Goal: Find specific page/section: Find specific page/section

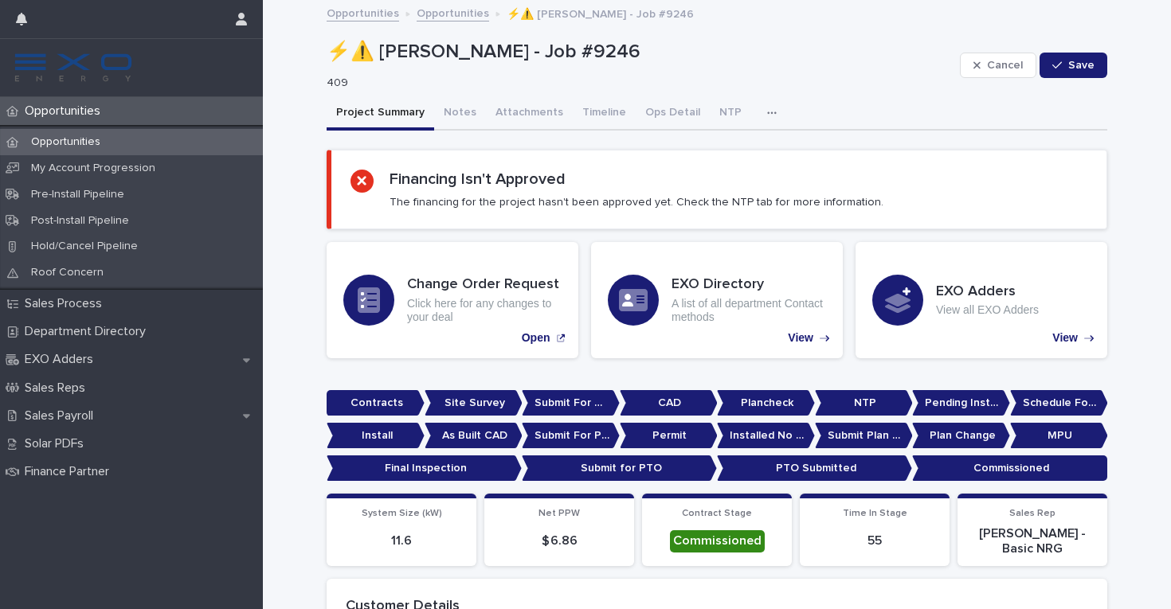
click at [223, 135] on div "Opportunities" at bounding box center [131, 142] width 263 height 26
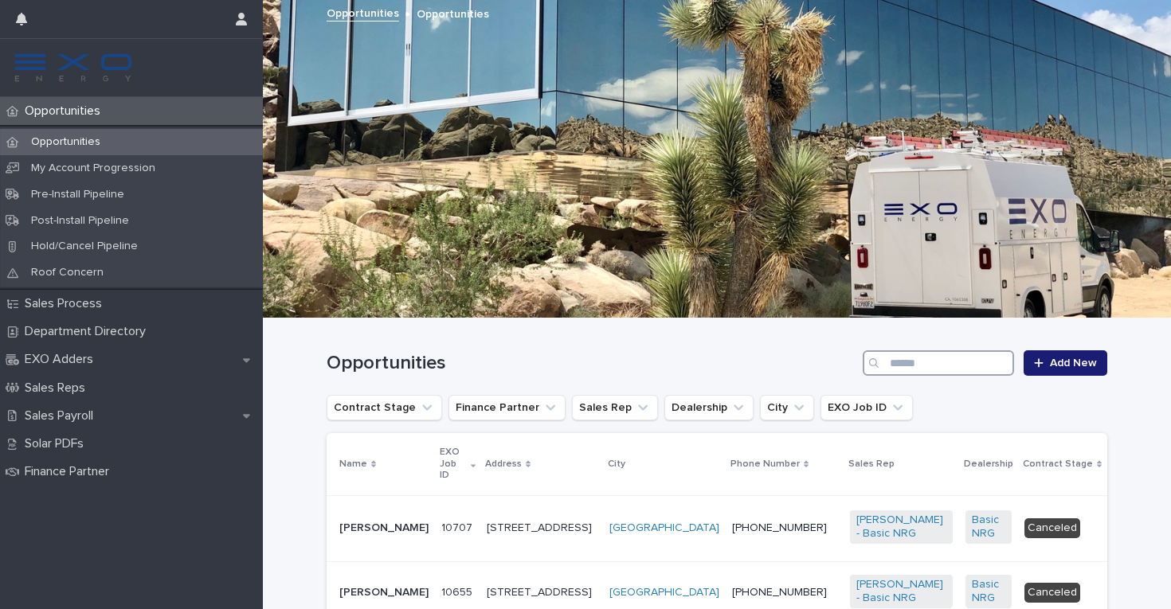
click at [942, 366] on input "Search" at bounding box center [938, 363] width 151 height 25
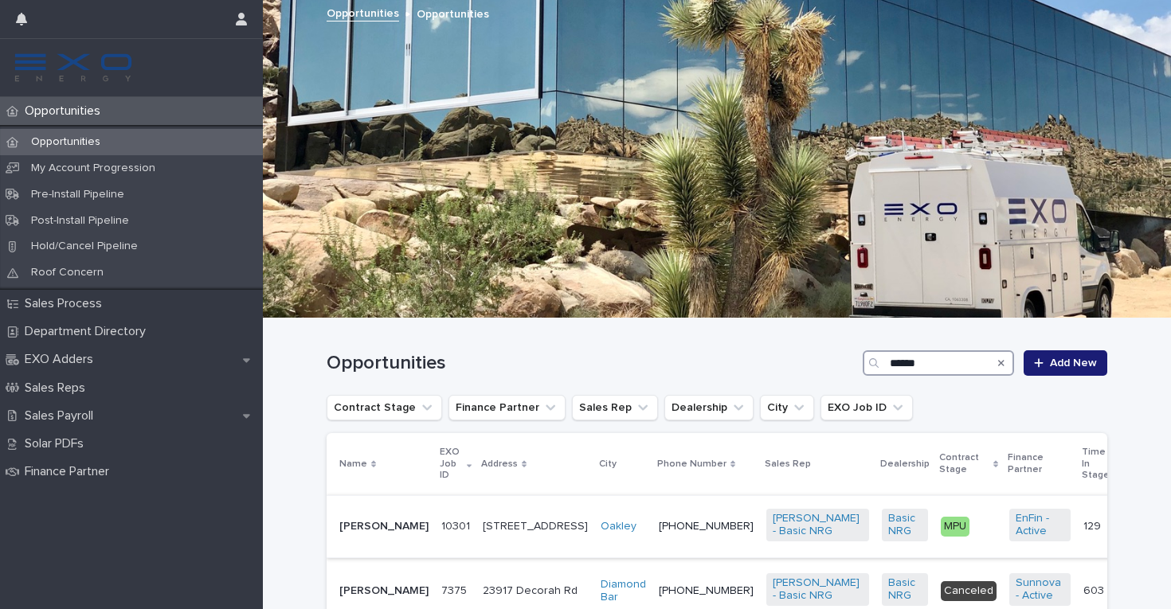
type input "******"
click at [654, 545] on td "[PHONE_NUMBER]" at bounding box center [706, 527] width 108 height 63
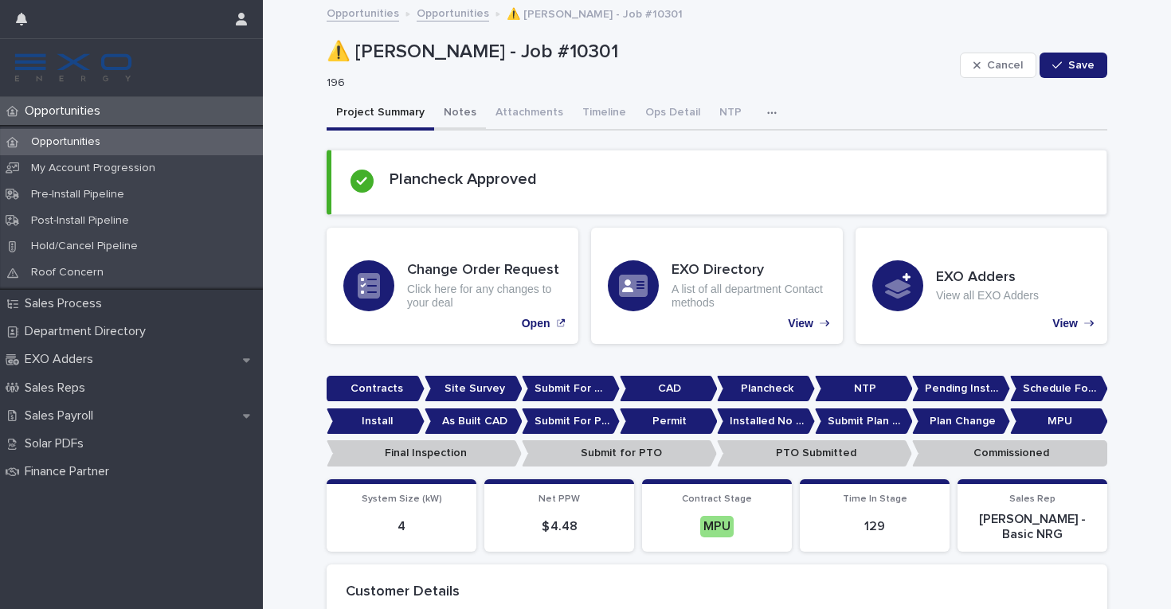
click at [456, 114] on button "Notes" at bounding box center [460, 113] width 52 height 33
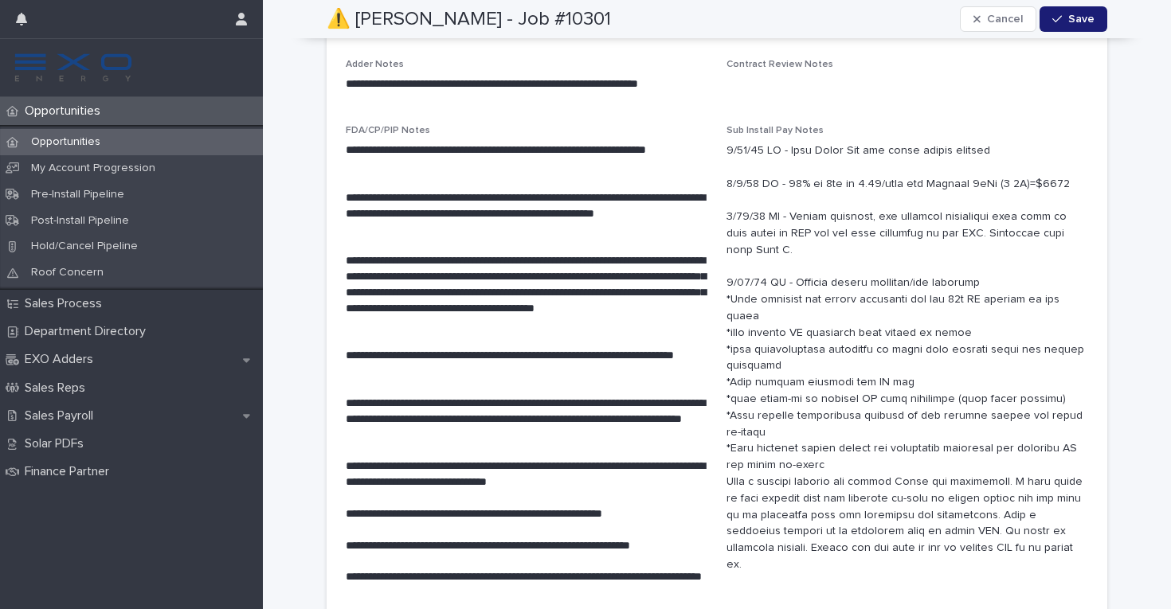
scroll to position [3095, 0]
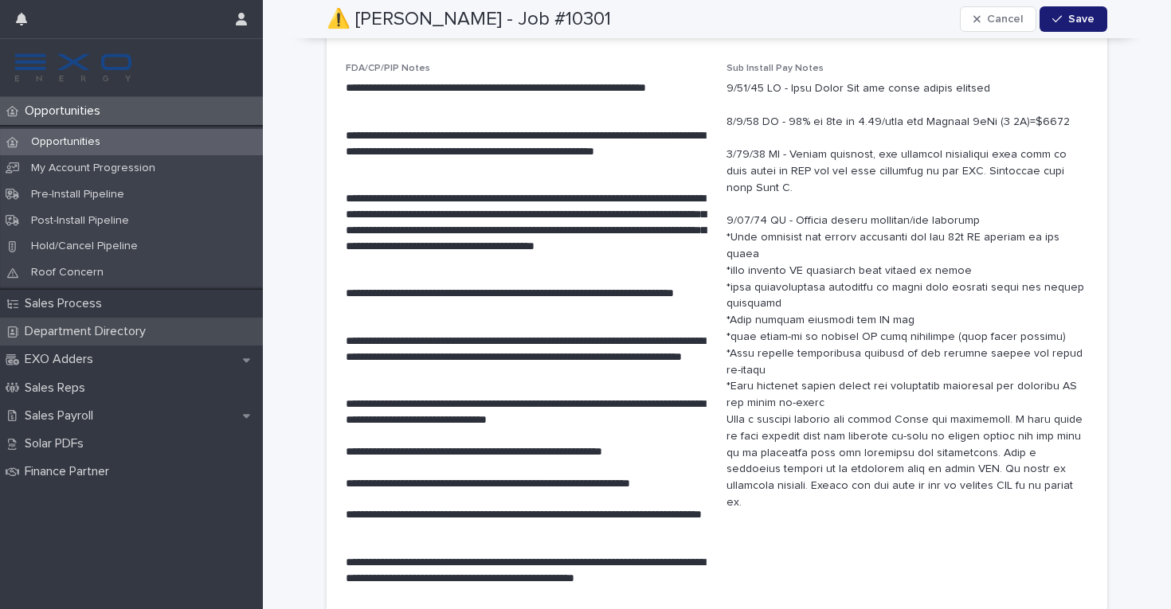
click at [77, 331] on p "Department Directory" at bounding box center [88, 331] width 140 height 15
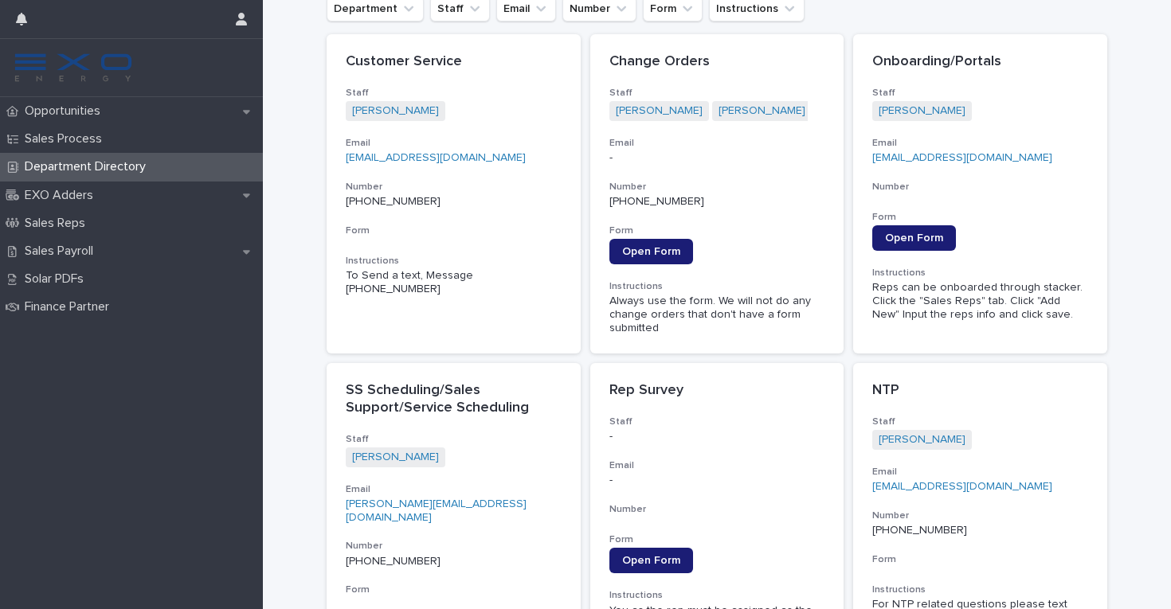
scroll to position [79, 0]
